Goal: Find specific page/section

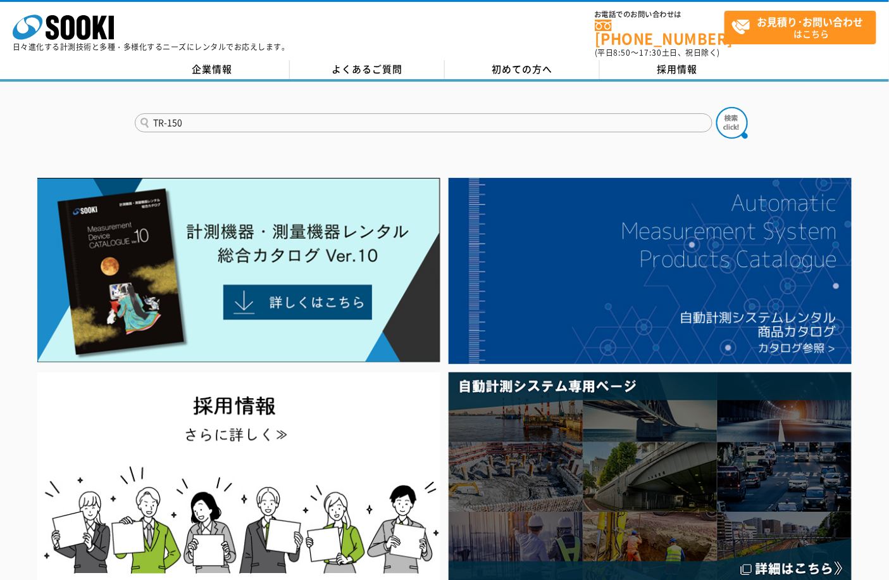
type input "TR-150"
click at [717, 107] on button at bounding box center [733, 123] width 32 height 32
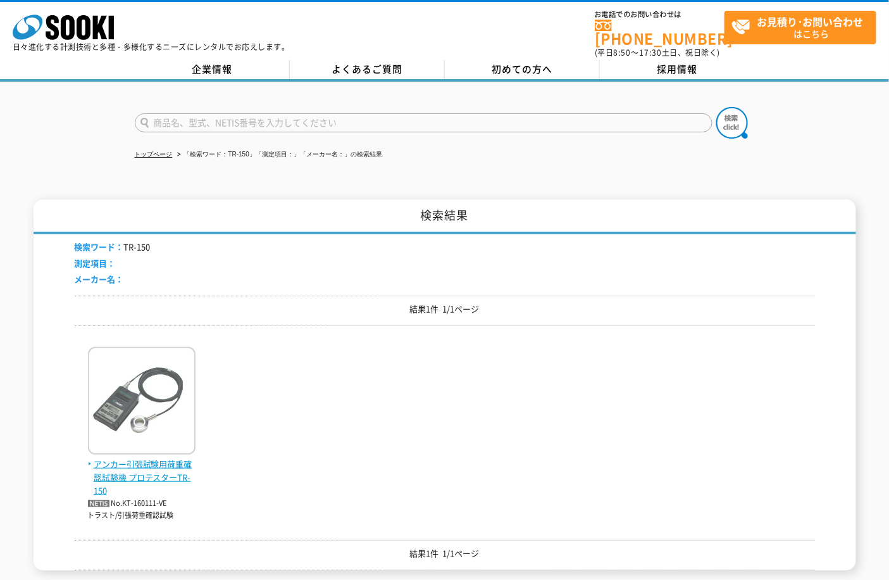
click at [160, 458] on span "アンカー引張試験用荷重確認試験機 プロテスターTR-150" at bounding box center [142, 477] width 108 height 39
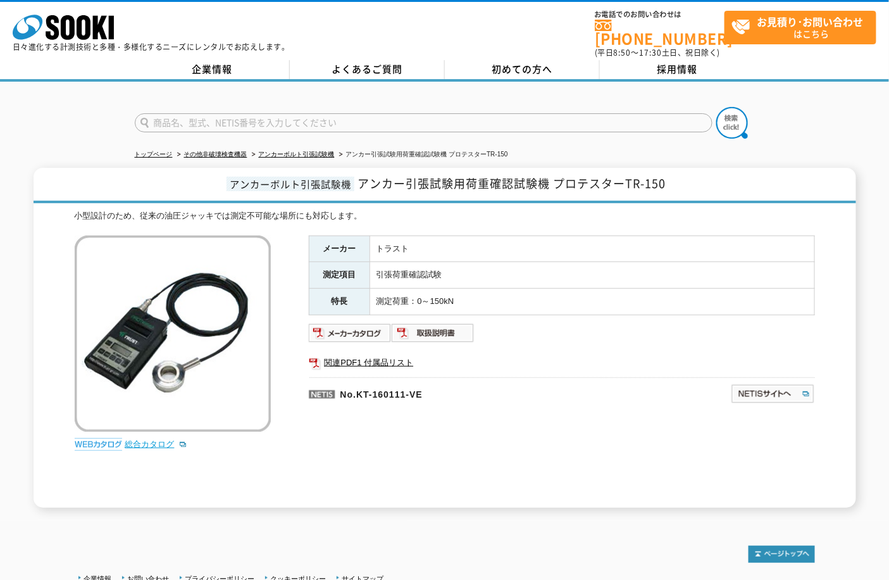
click at [148, 439] on link "総合カタログ" at bounding box center [156, 443] width 62 height 9
